Goal: Transaction & Acquisition: Subscribe to service/newsletter

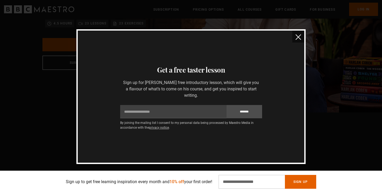
scroll to position [100, 0]
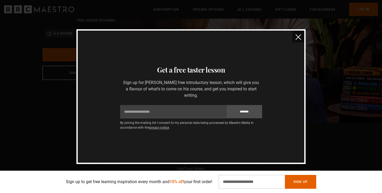
click at [301, 43] on div "Thanks for signing up Check your inbox - your free lesson is on the way! Oops! …" at bounding box center [191, 96] width 223 height 106
click at [300, 37] on img "close" at bounding box center [299, 37] width 6 height 6
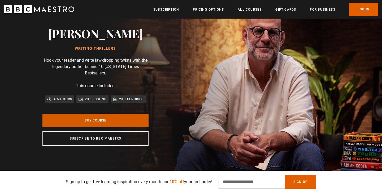
scroll to position [0, 70]
click at [128, 116] on link "Buy Course" at bounding box center [95, 120] width 106 height 13
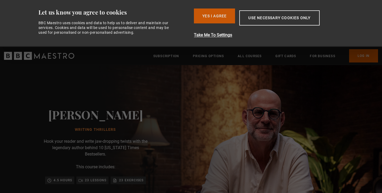
click at [222, 18] on button "Yes I Agree" at bounding box center [214, 15] width 41 height 15
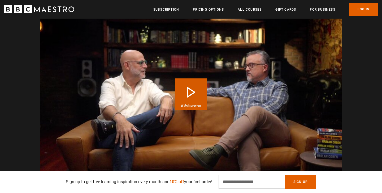
scroll to position [0, 348]
click at [195, 87] on button "Play Course overview for Writing Thrillers with Harlan Coben Watch preview" at bounding box center [191, 94] width 32 height 32
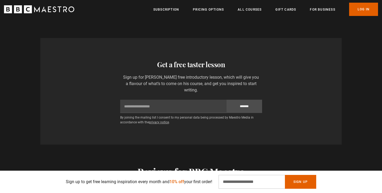
scroll to position [896, 0]
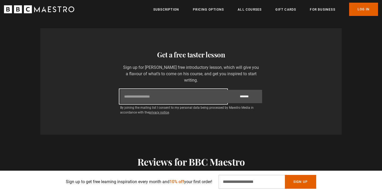
click at [179, 90] on input "Email" at bounding box center [173, 96] width 106 height 13
type input "**********"
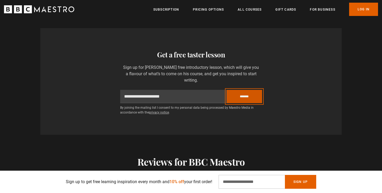
click at [252, 90] on input "*******" at bounding box center [245, 96] width 36 height 13
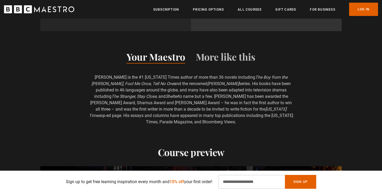
scroll to position [333, 0]
